Goal: Task Accomplishment & Management: Manage account settings

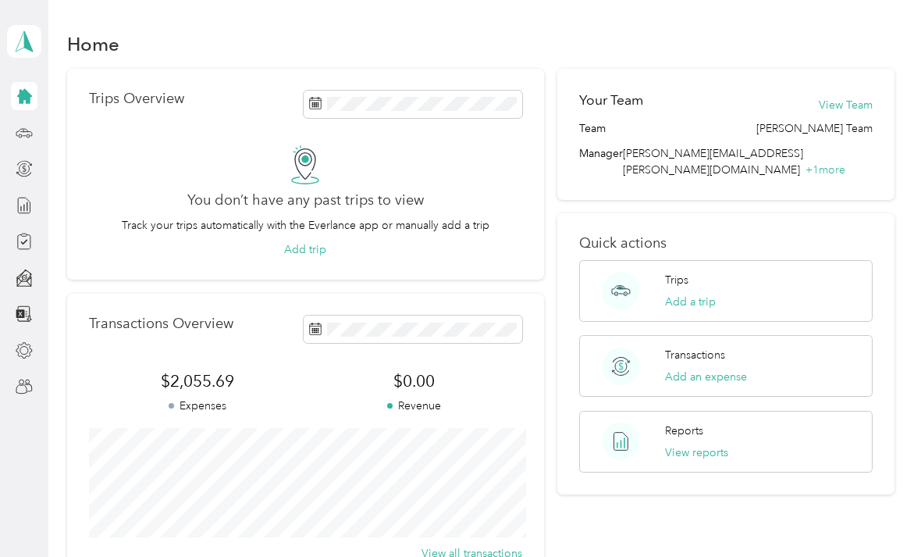
click at [873, 97] on button "View Team" at bounding box center [846, 105] width 54 height 16
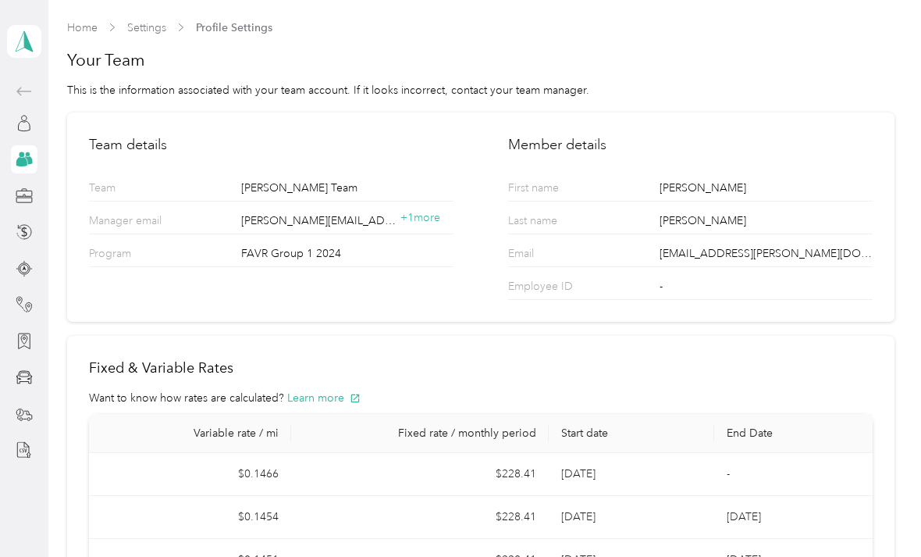
click at [22, 155] on circle at bounding box center [21, 154] width 5 height 5
click at [28, 155] on circle at bounding box center [28, 154] width 4 height 4
click at [20, 161] on icon at bounding box center [21, 161] width 11 height 9
click at [30, 123] on icon at bounding box center [24, 123] width 17 height 17
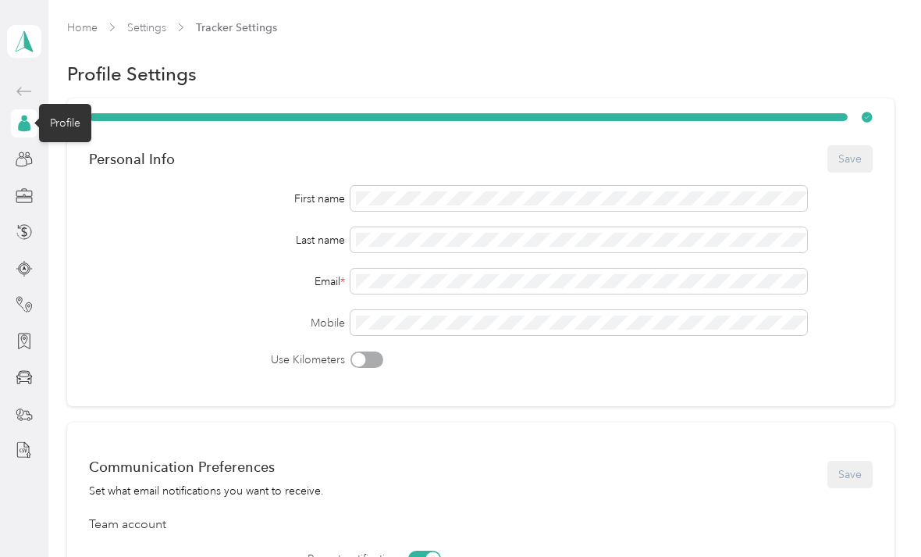
click at [80, 32] on link "Home" at bounding box center [82, 27] width 30 height 13
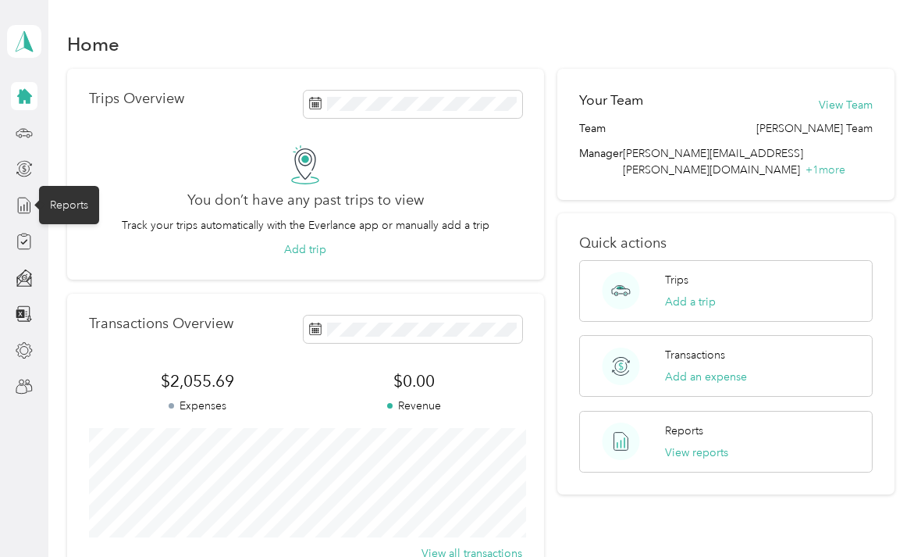
click at [20, 210] on icon at bounding box center [24, 205] width 17 height 17
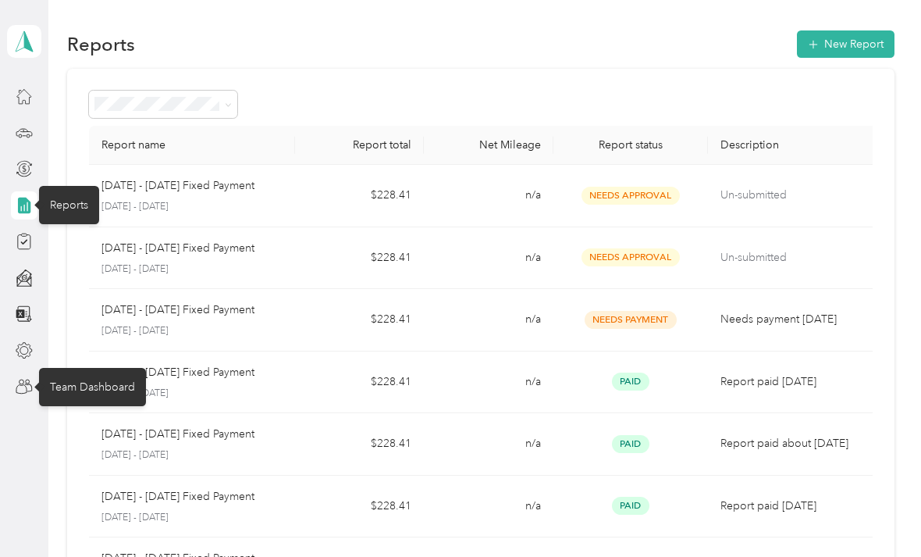
click at [23, 379] on icon at bounding box center [24, 386] width 17 height 17
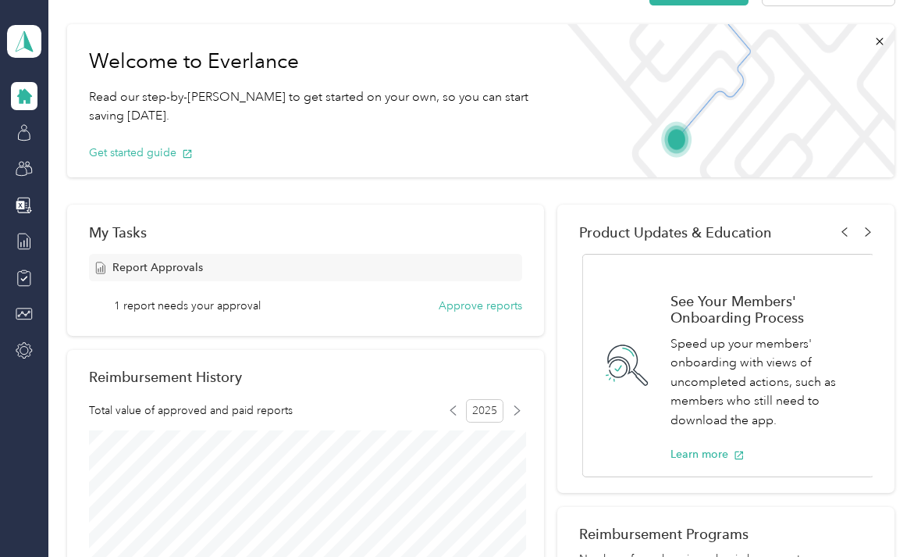
scroll to position [55, 0]
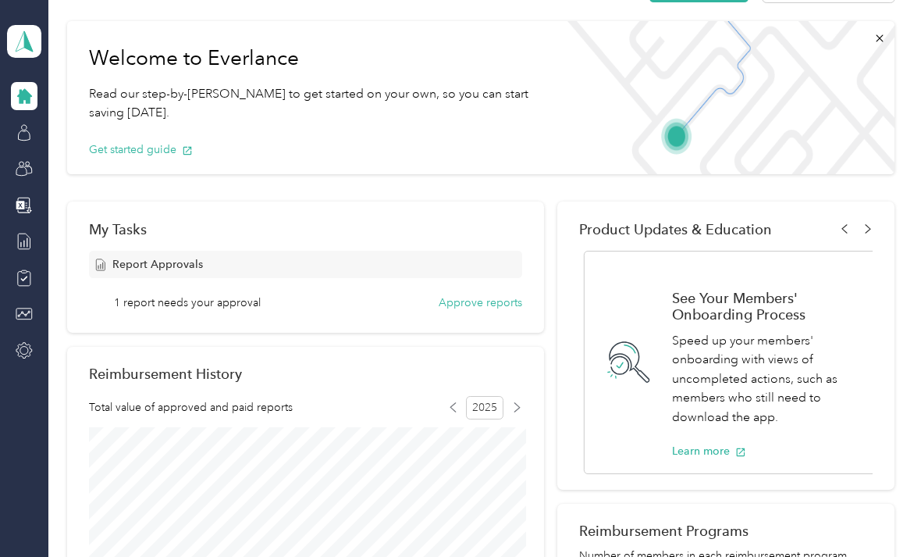
click at [493, 301] on button "Approve reports" at bounding box center [481, 302] width 84 height 16
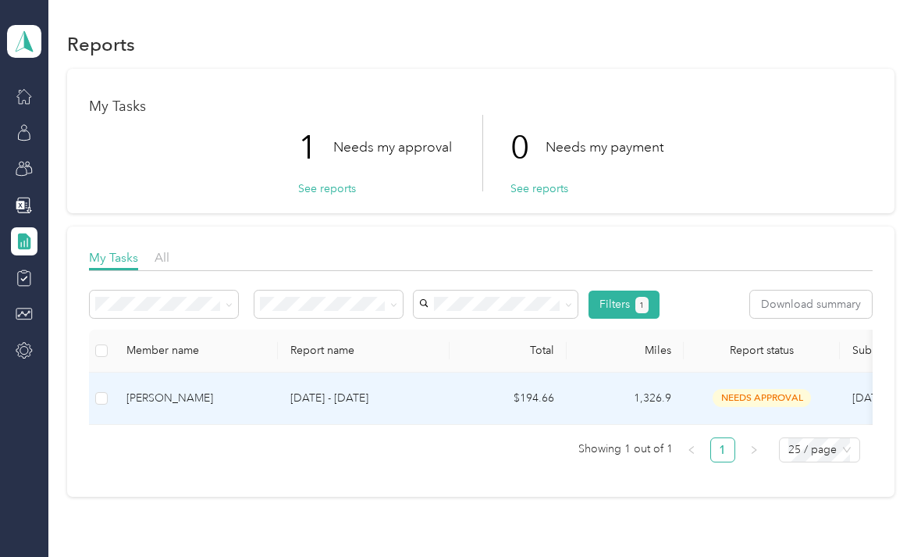
click at [107, 390] on label at bounding box center [101, 398] width 12 height 17
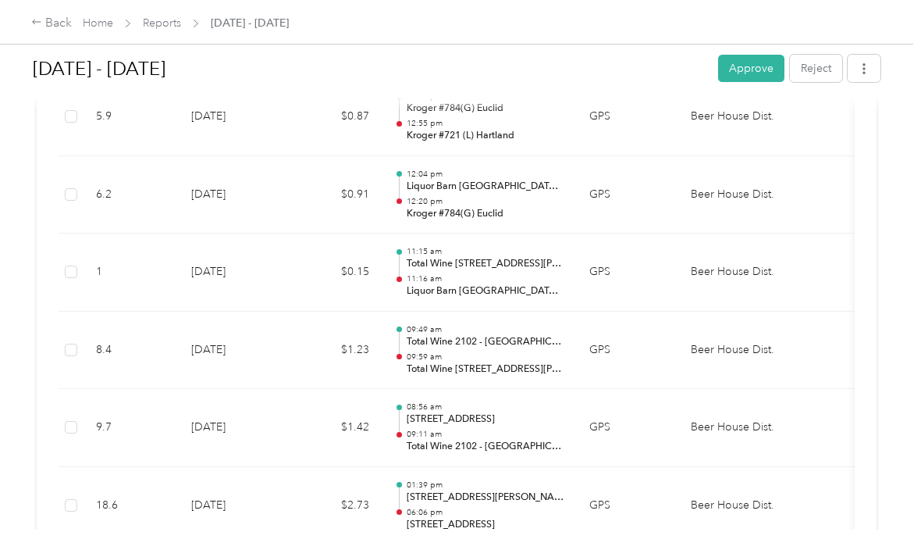
scroll to position [2075, 0]
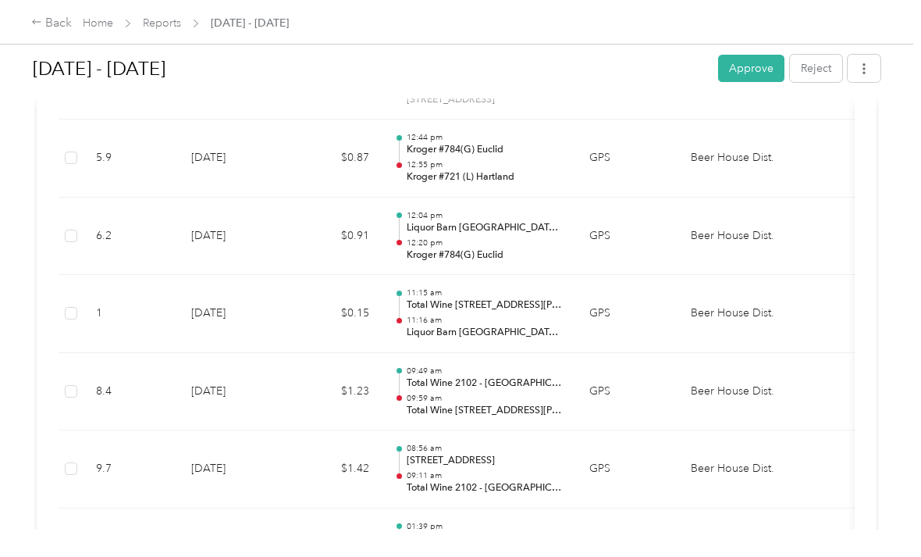
click at [767, 79] on button "Approve" at bounding box center [751, 68] width 66 height 27
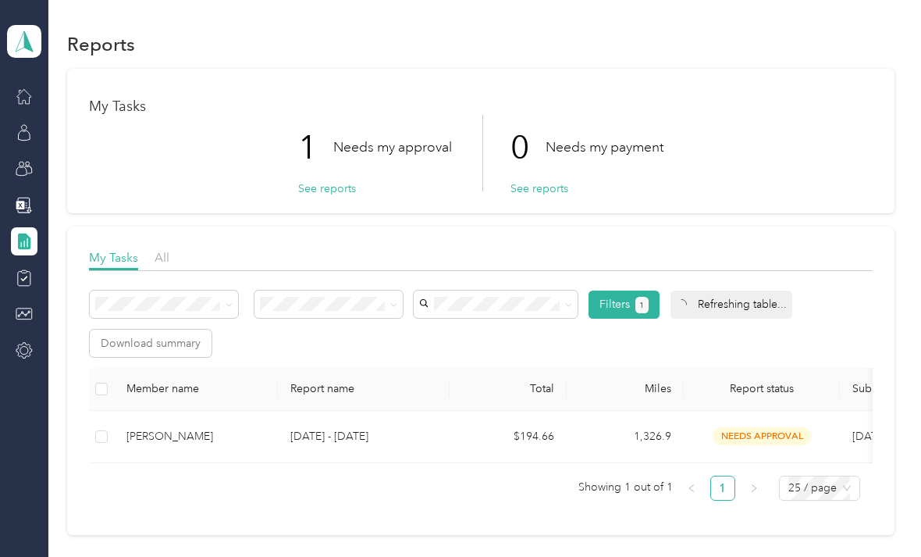
click at [778, 435] on span "needs approval" at bounding box center [762, 436] width 98 height 18
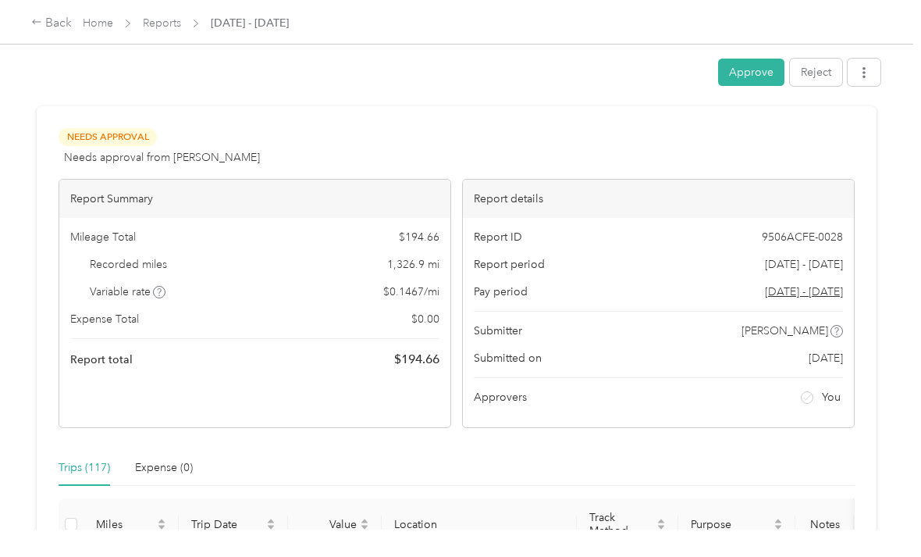
click at [751, 75] on button "Approve" at bounding box center [751, 72] width 66 height 27
